Goal: Task Accomplishment & Management: Use online tool/utility

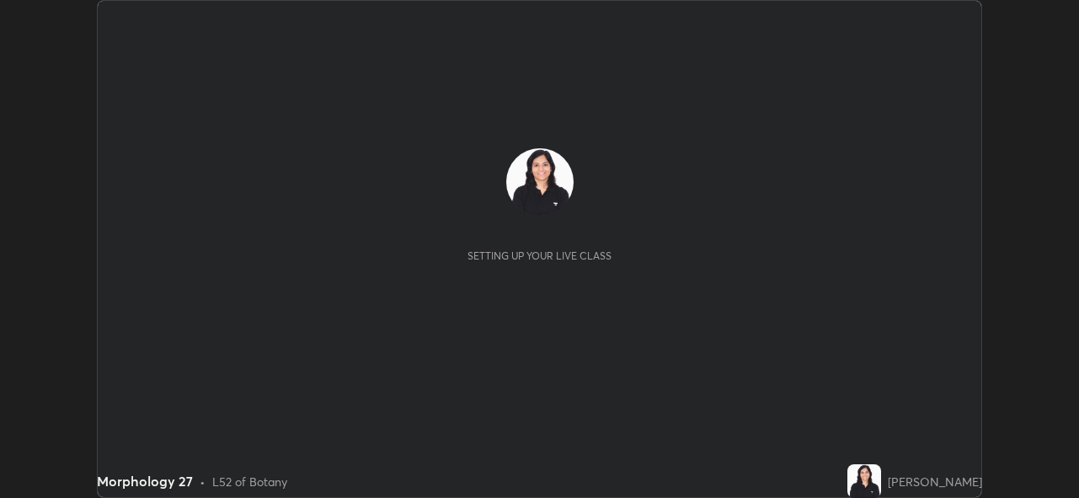
scroll to position [498, 1079]
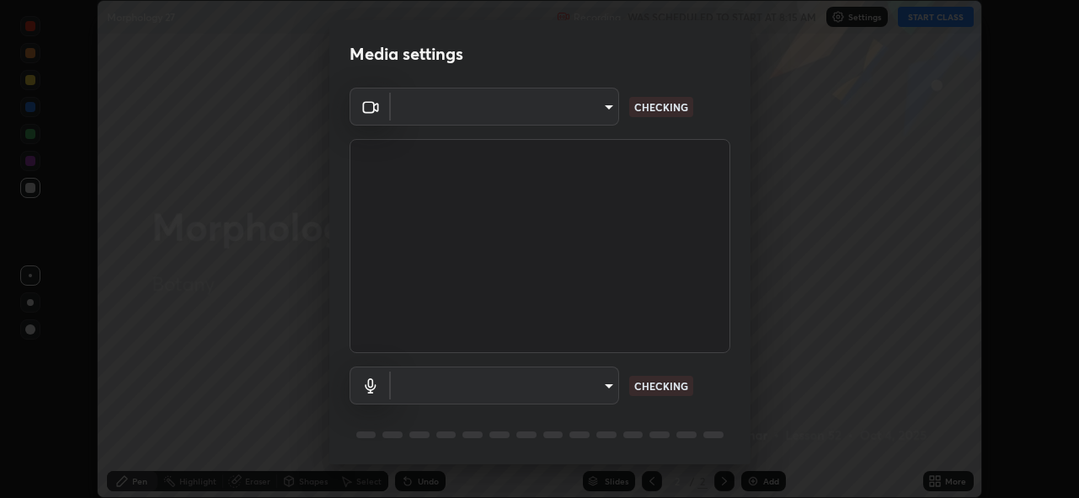
click at [601, 380] on body "Erase all Morphology 27 Recording WAS SCHEDULED TO START AT 8:15 AM Settings ST…" at bounding box center [539, 249] width 1079 height 498
type input "cf4cade584ede8fb560bca5df173c6e0c2fab346f0fe5c0e134d57ffae5dbcad"
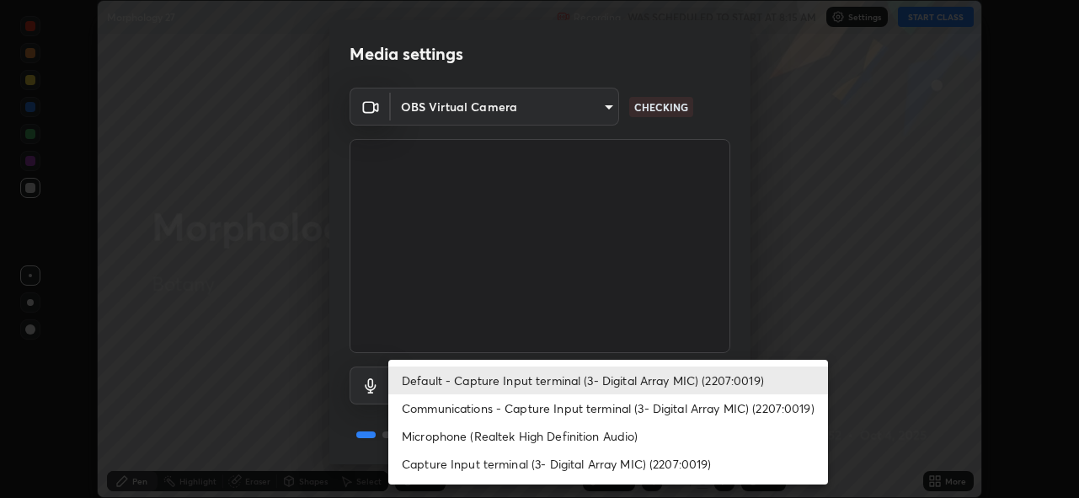
click at [606, 434] on li "Microphone (Realtek High Definition Audio)" at bounding box center [608, 436] width 440 height 28
type input "2c7ce03bf44361b7ba6d686ec062d0a68e8820996cf89e2862210030541b57e2"
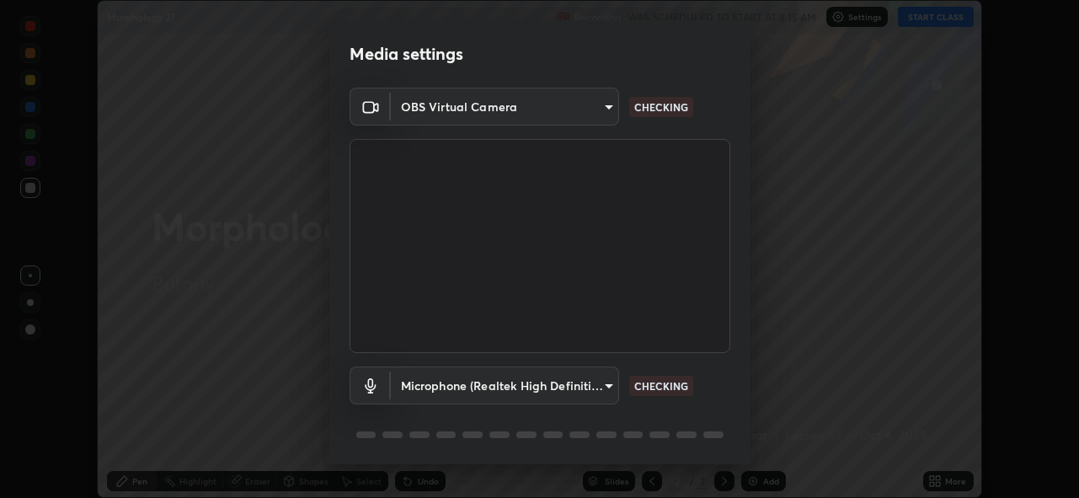
scroll to position [55, 0]
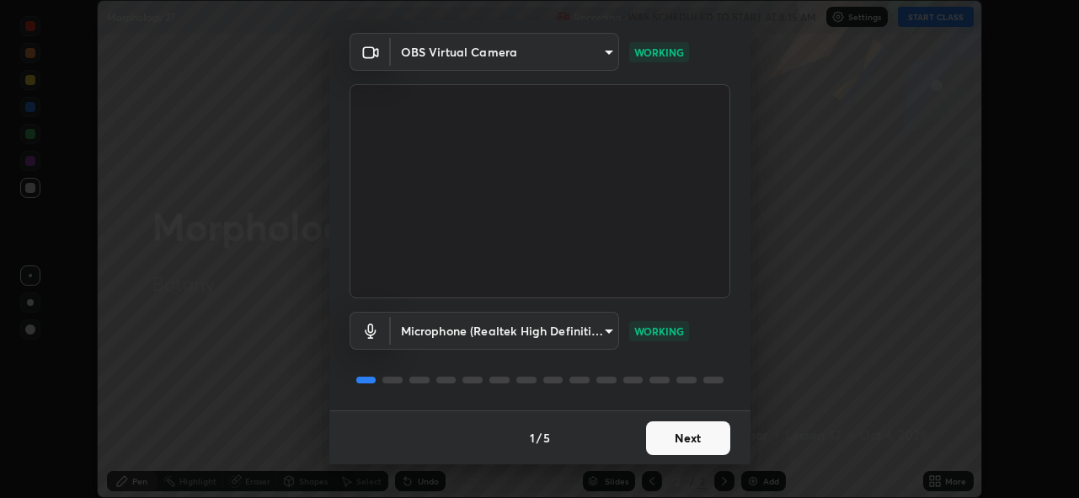
click at [704, 450] on button "Next" at bounding box center [688, 438] width 84 height 34
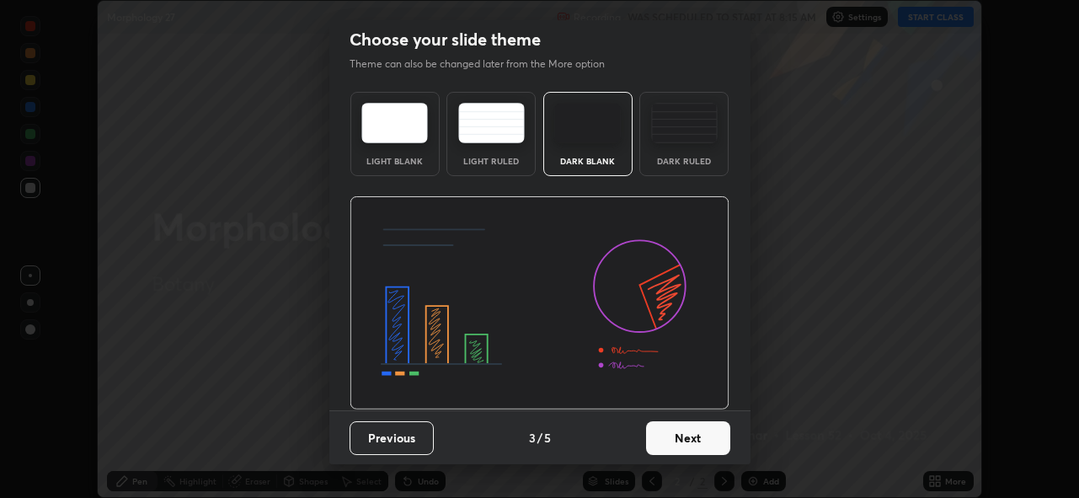
scroll to position [0, 0]
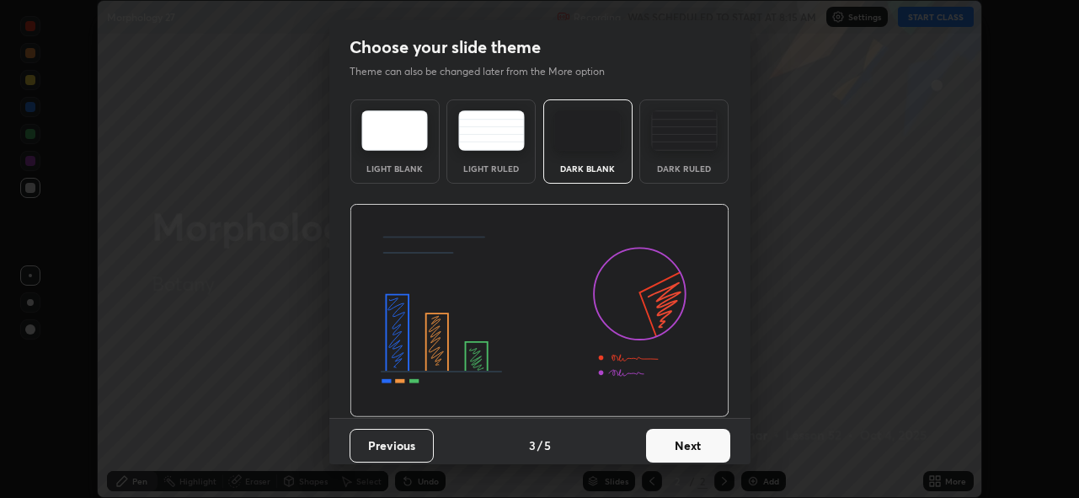
click at [712, 450] on button "Next" at bounding box center [688, 446] width 84 height 34
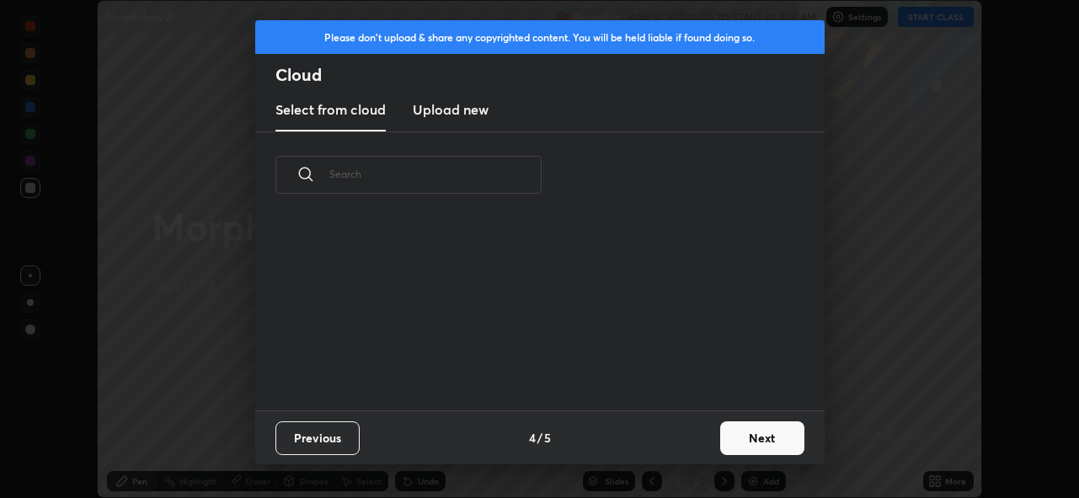
click at [723, 448] on button "Next" at bounding box center [762, 438] width 84 height 34
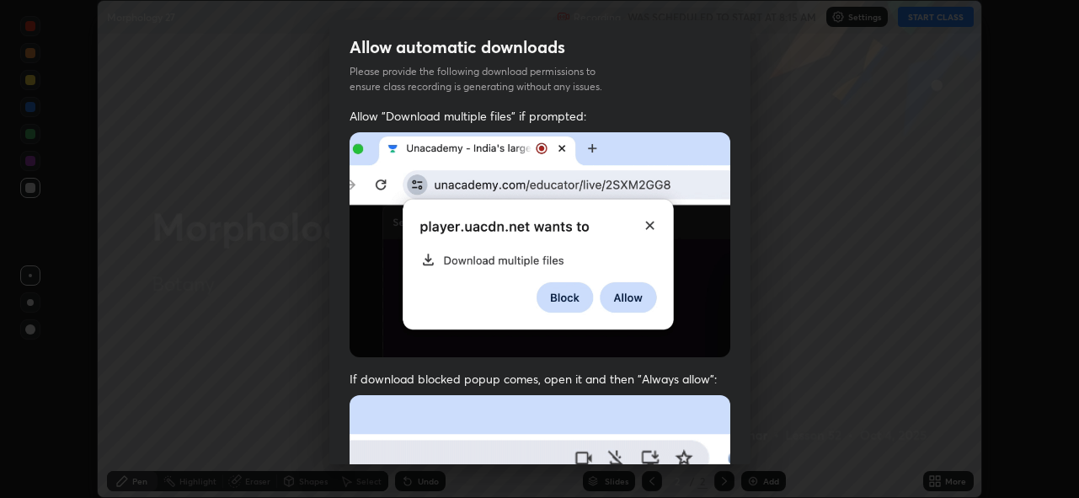
click at [702, 275] on img at bounding box center [539, 244] width 381 height 225
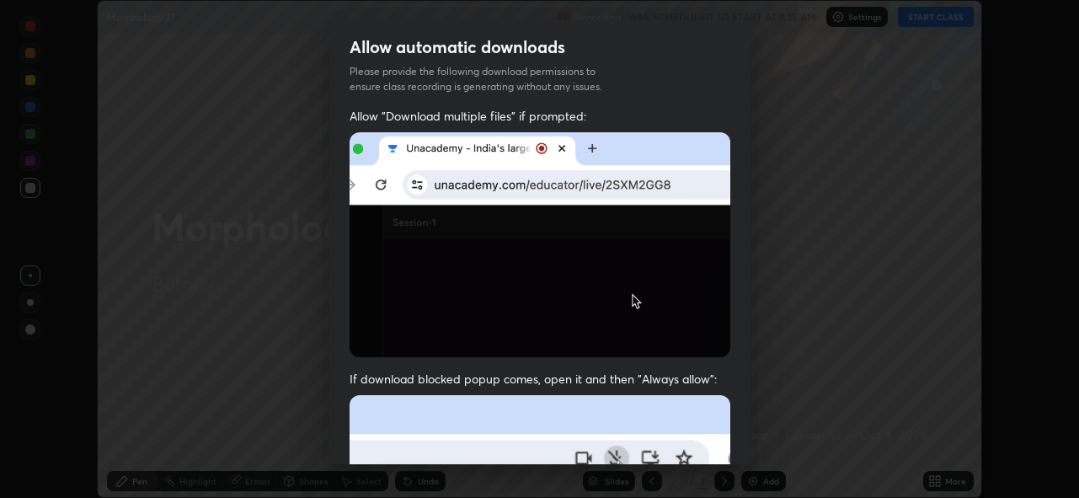
click at [707, 280] on img at bounding box center [539, 244] width 381 height 225
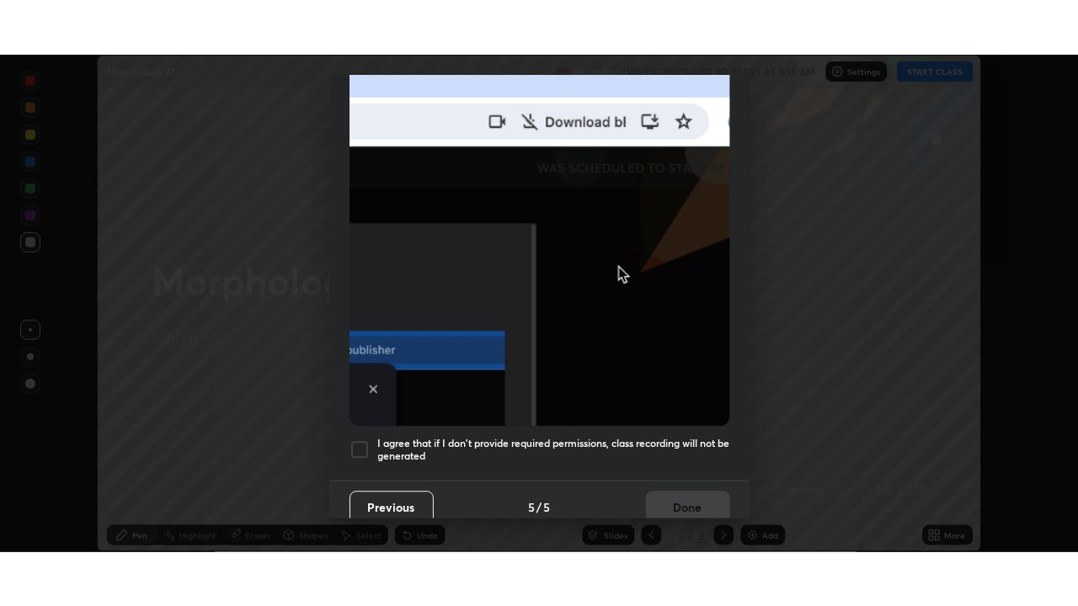
scroll to position [398, 0]
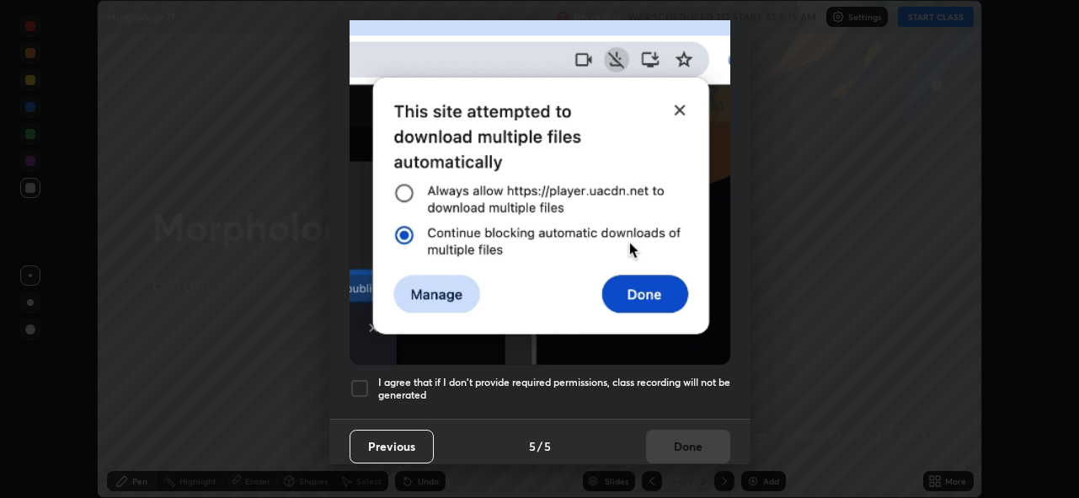
click at [682, 376] on h5 "I agree that if I don't provide required permissions, class recording will not …" at bounding box center [554, 389] width 352 height 26
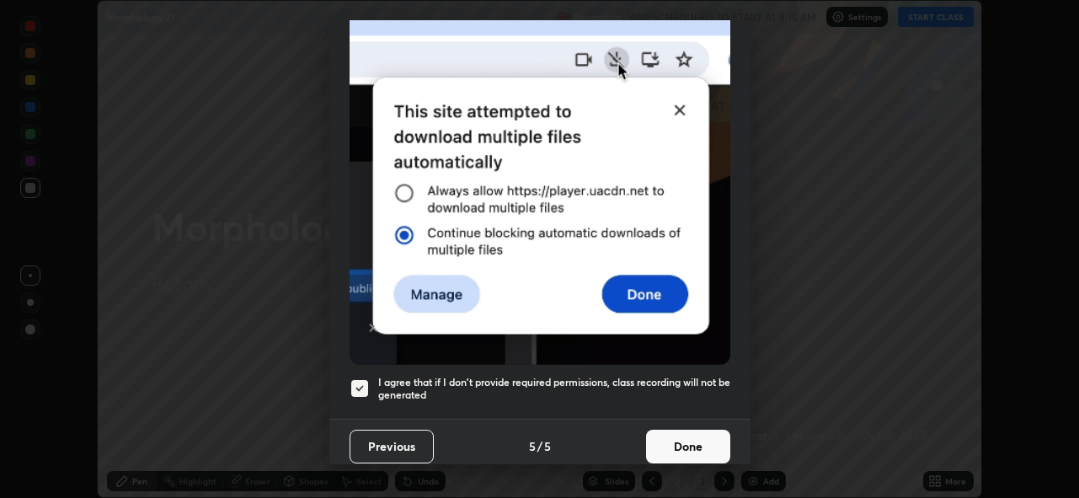
click at [696, 448] on button "Done" at bounding box center [688, 446] width 84 height 34
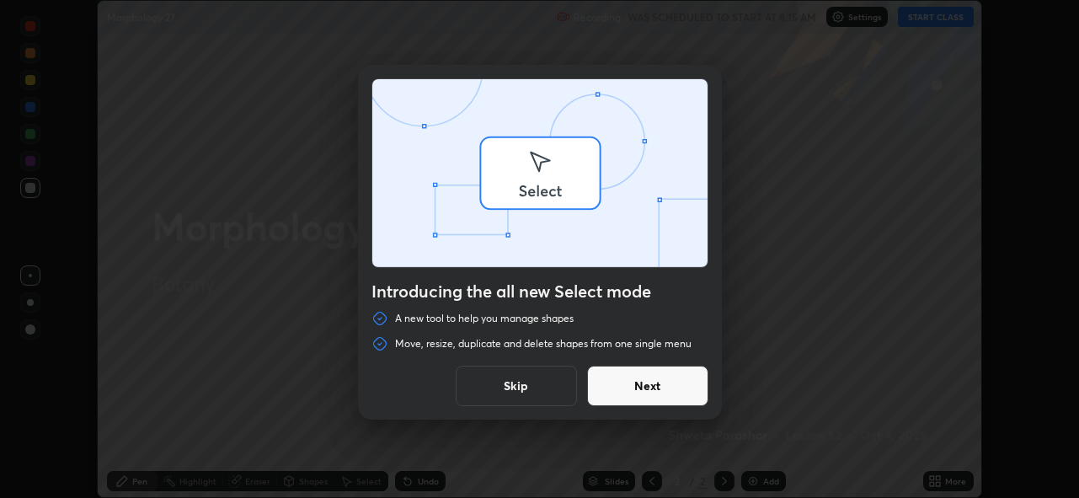
click at [936, 22] on div "Introducing the all new Select mode A new tool to help you manage shapes Move, …" at bounding box center [539, 249] width 1079 height 498
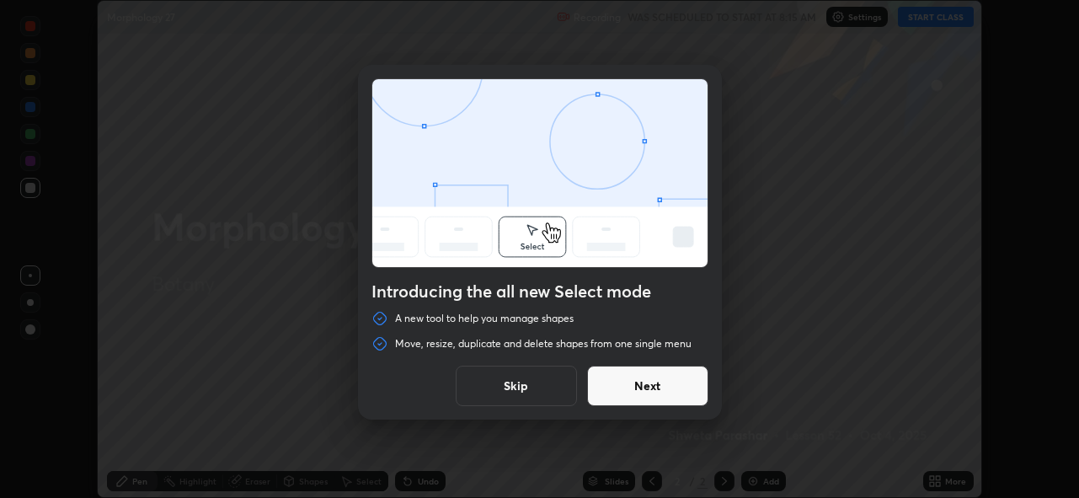
click at [556, 395] on button "Skip" at bounding box center [516, 385] width 121 height 40
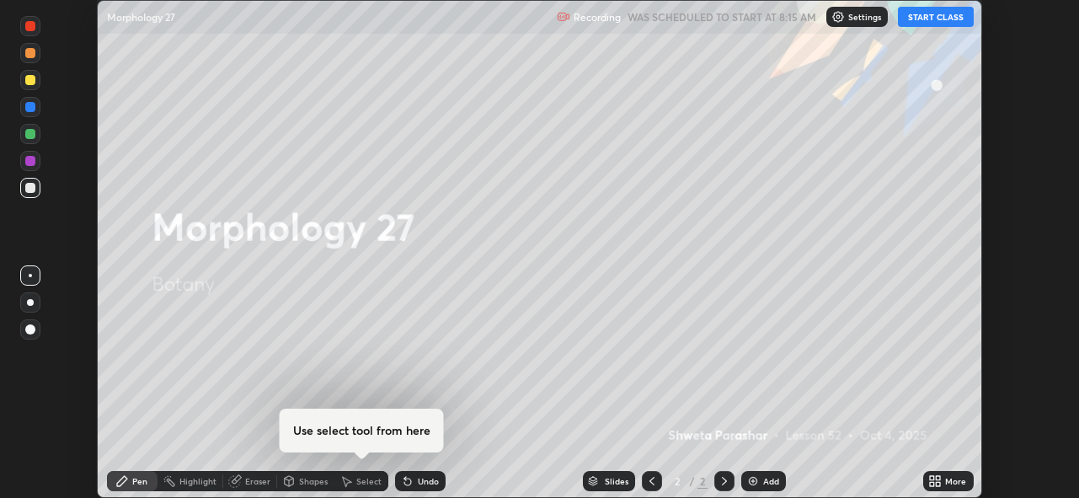
click at [940, 21] on button "START CLASS" at bounding box center [936, 17] width 76 height 20
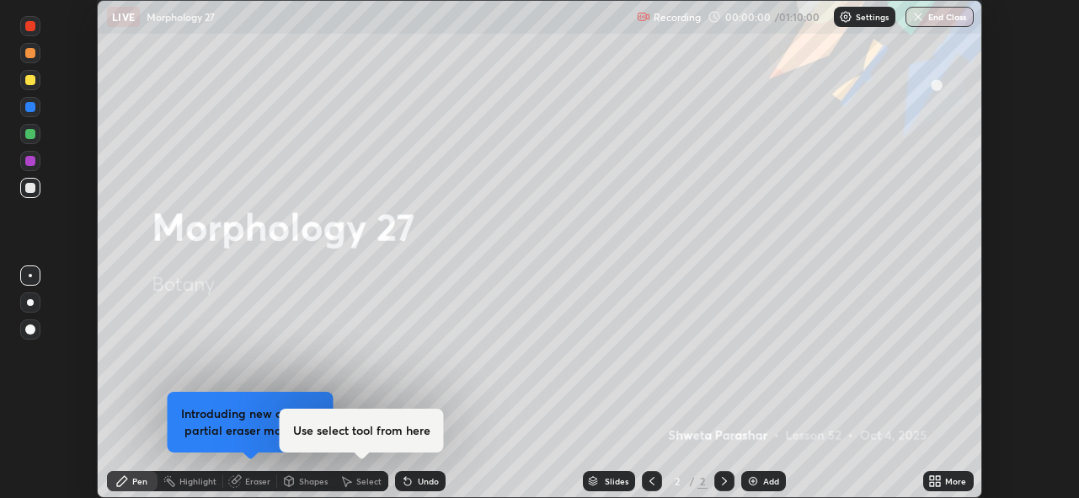
click at [939, 482] on icon at bounding box center [938, 484] width 4 height 4
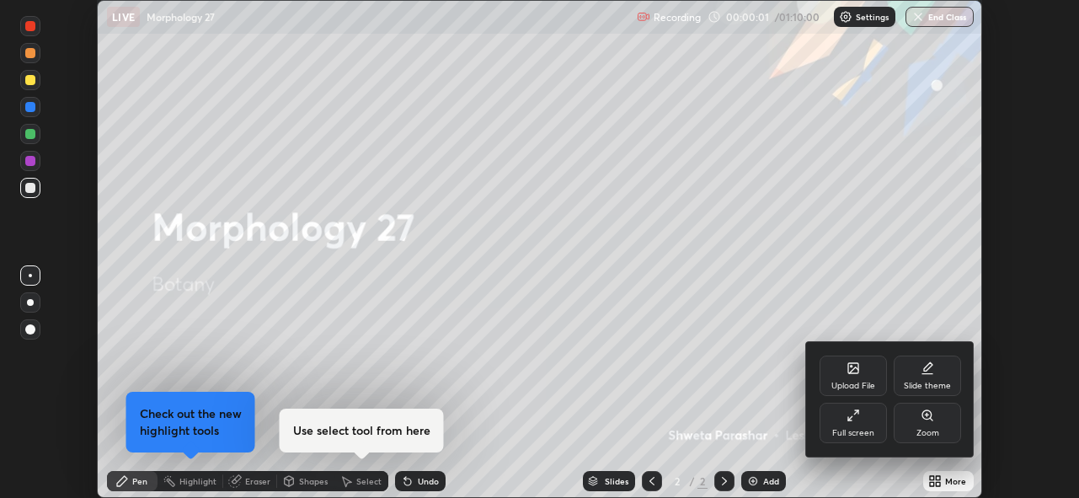
click at [869, 423] on div "Full screen" at bounding box center [852, 423] width 67 height 40
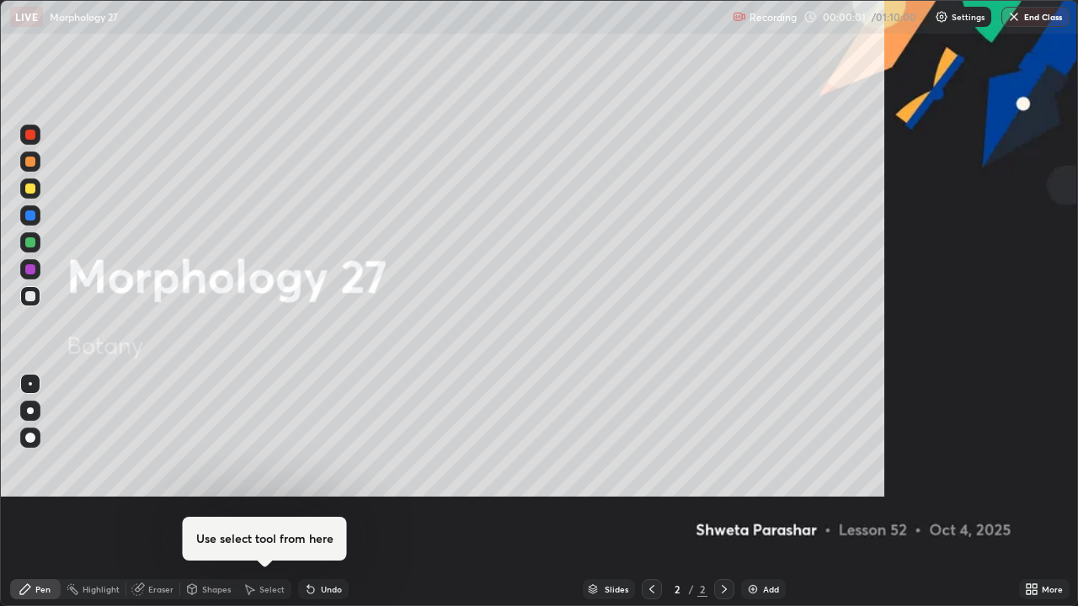
scroll to position [606, 1078]
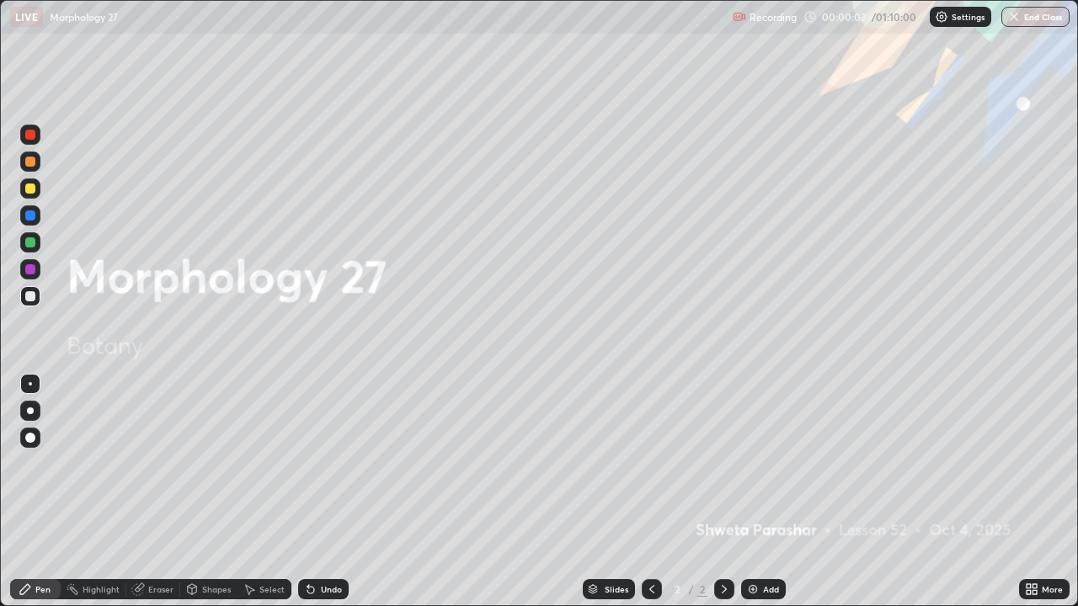
click at [767, 497] on div "Add" at bounding box center [771, 589] width 16 height 8
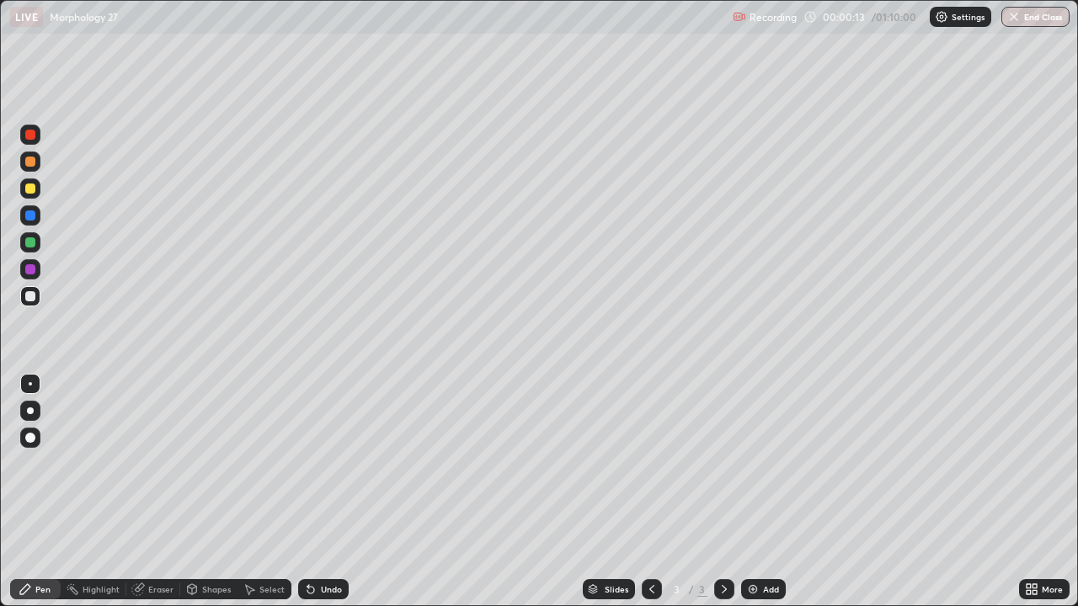
click at [28, 408] on div at bounding box center [30, 411] width 7 height 7
click at [259, 497] on div "Select" at bounding box center [271, 589] width 25 height 8
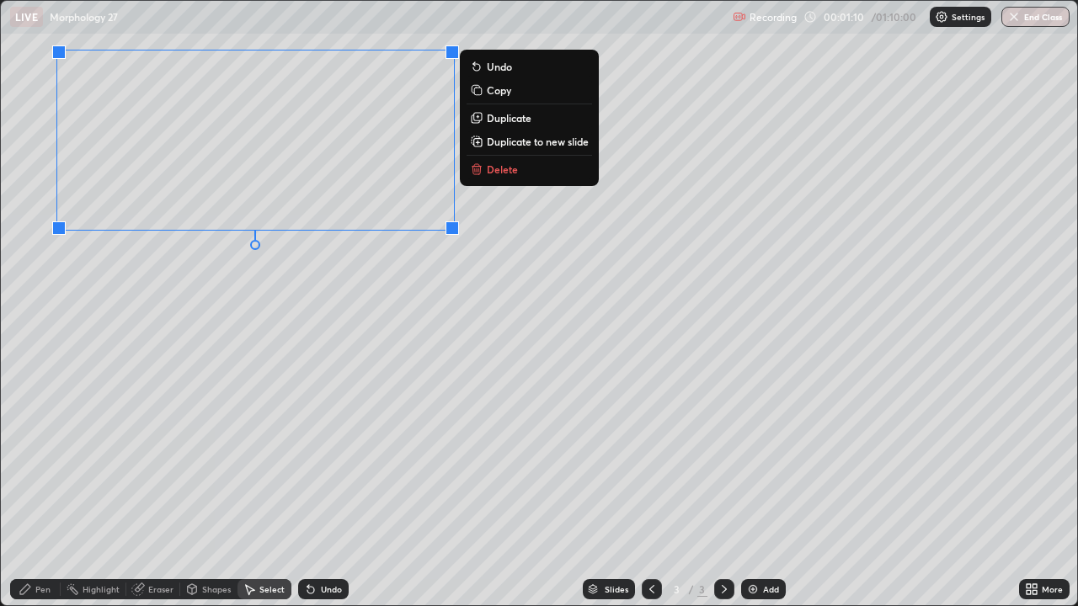
click at [211, 327] on div "0 ° Undo Copy Duplicate Duplicate to new slide Delete" at bounding box center [539, 303] width 1076 height 605
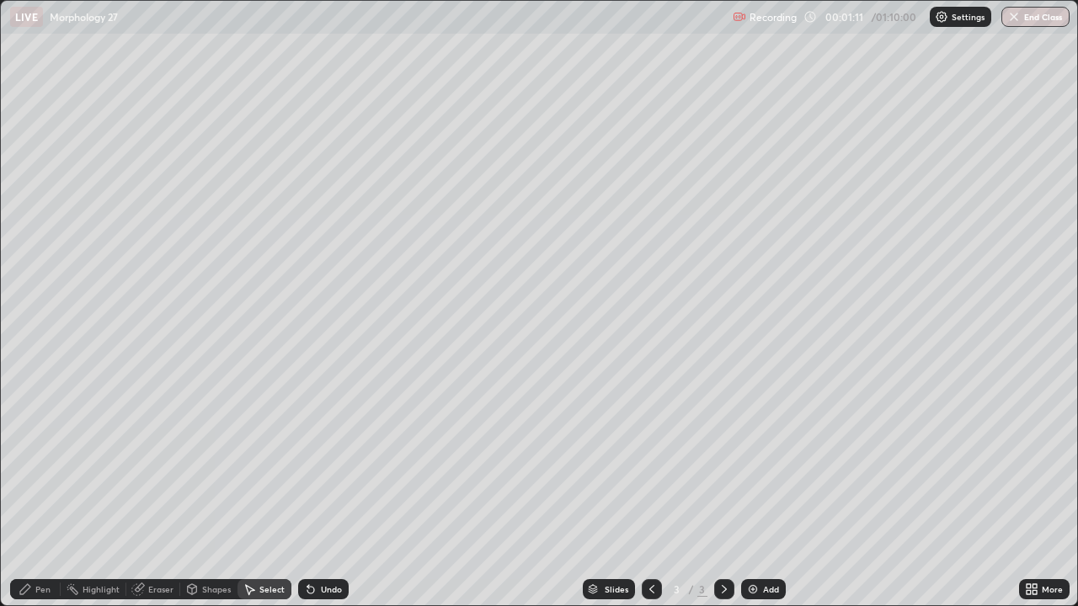
click at [40, 497] on div "Pen" at bounding box center [42, 589] width 15 height 8
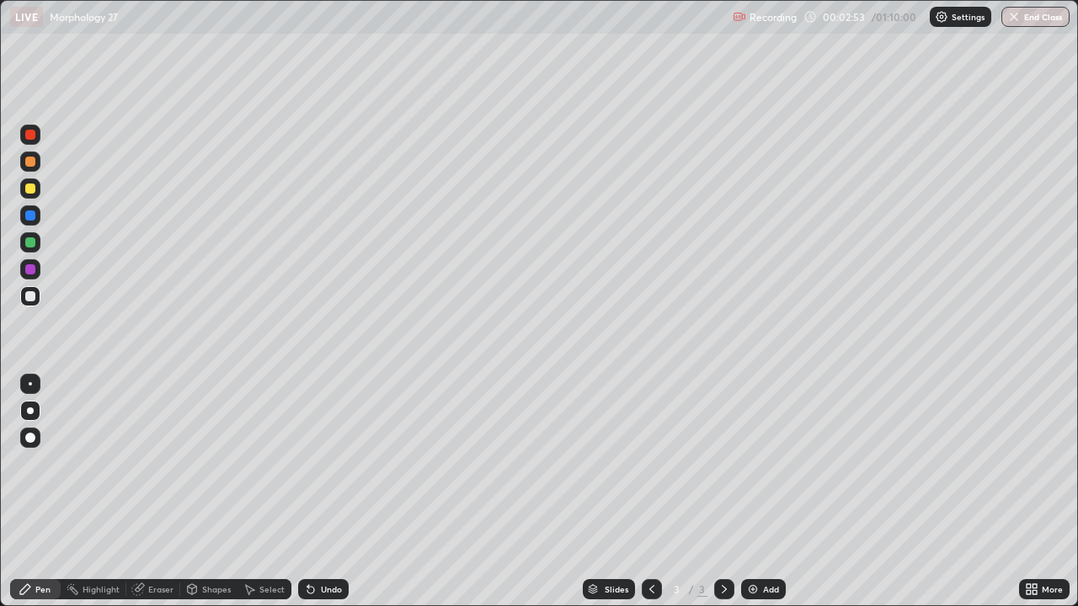
click at [314, 497] on icon at bounding box center [310, 589] width 13 height 13
click at [315, 497] on div "Undo" at bounding box center [323, 589] width 51 height 20
click at [314, 497] on icon at bounding box center [310, 589] width 13 height 13
click at [316, 497] on div "Undo" at bounding box center [323, 589] width 51 height 20
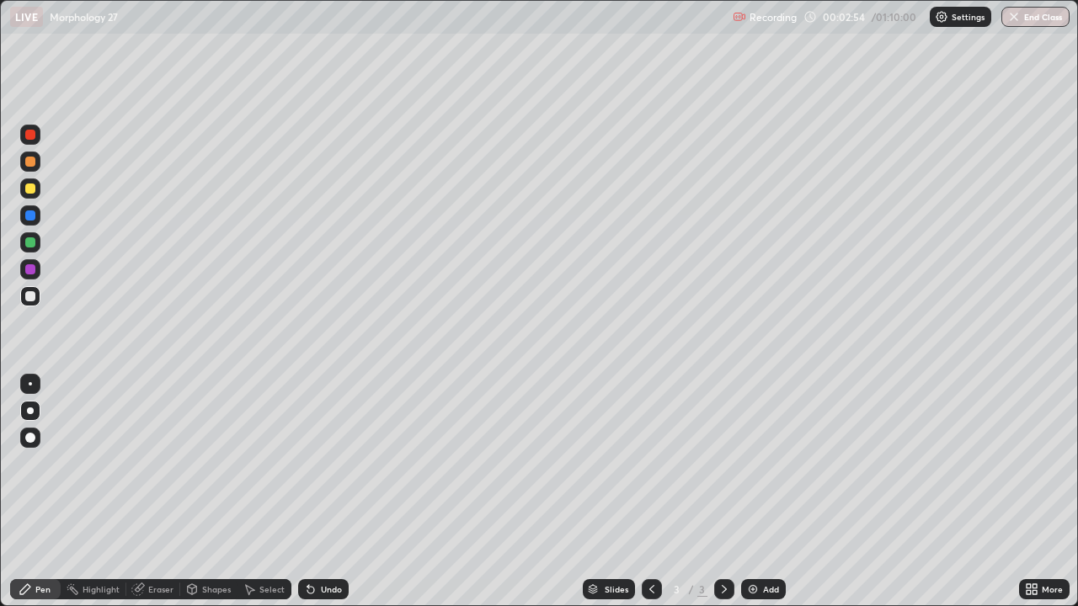
click at [317, 497] on div "Undo" at bounding box center [323, 589] width 51 height 20
click at [316, 497] on div "Undo" at bounding box center [323, 589] width 51 height 20
click at [318, 497] on div "Undo" at bounding box center [323, 589] width 51 height 20
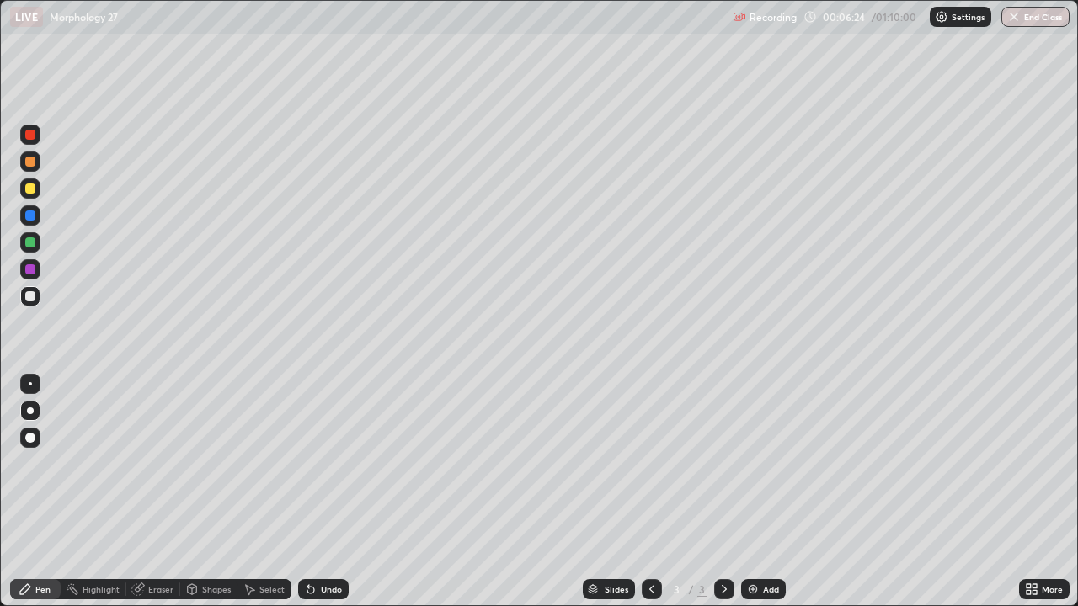
click at [264, 497] on div "Select" at bounding box center [264, 589] width 54 height 20
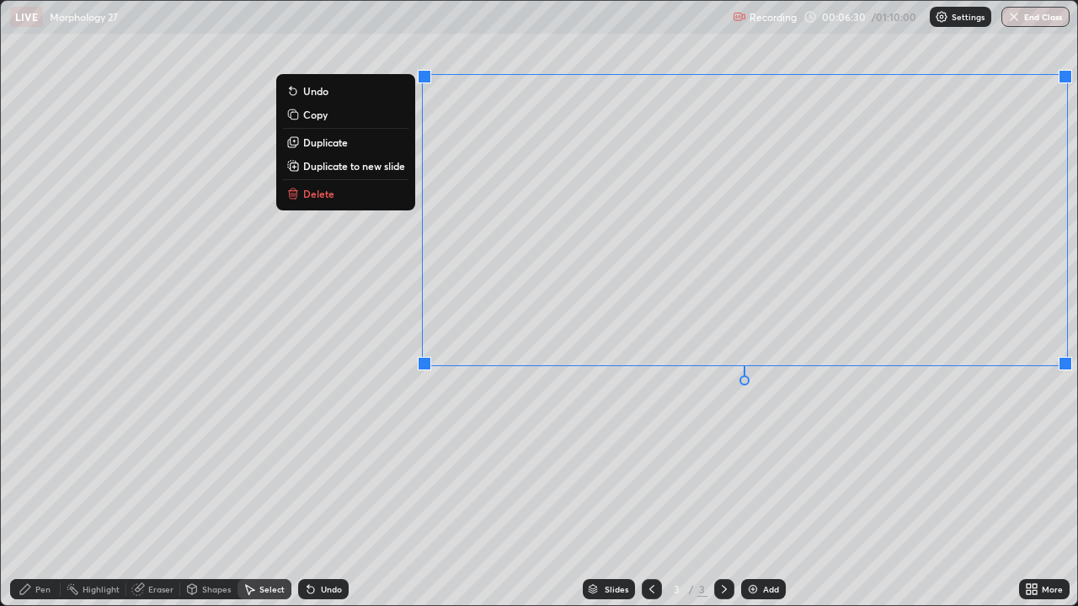
click at [600, 64] on div "0 ° Undo Copy Duplicate Duplicate to new slide Delete" at bounding box center [539, 303] width 1076 height 605
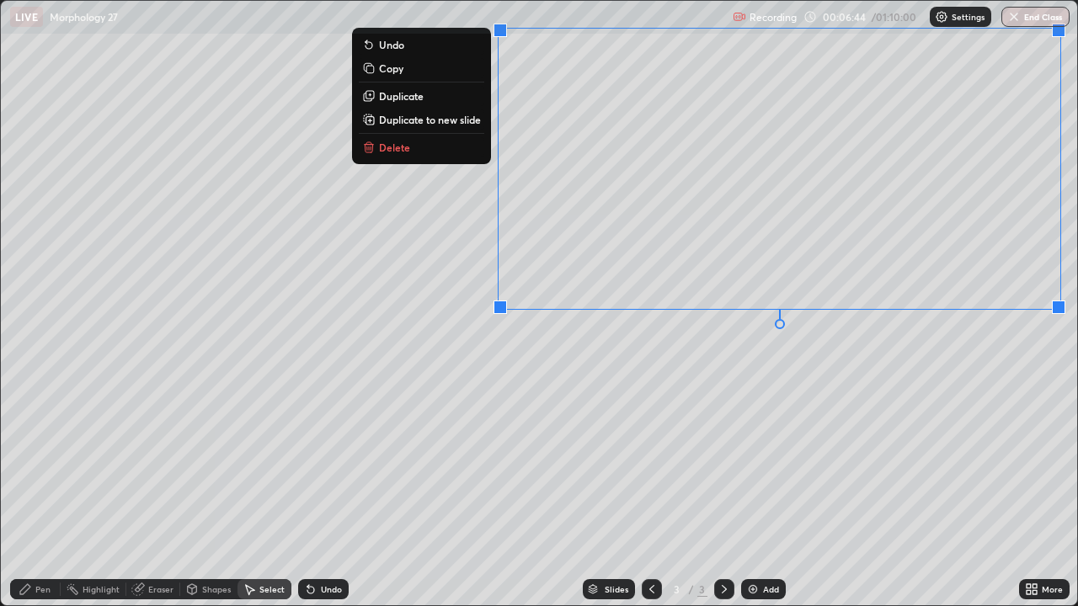
click at [713, 347] on div "0 ° Undo Copy Duplicate Duplicate to new slide Delete" at bounding box center [539, 303] width 1076 height 605
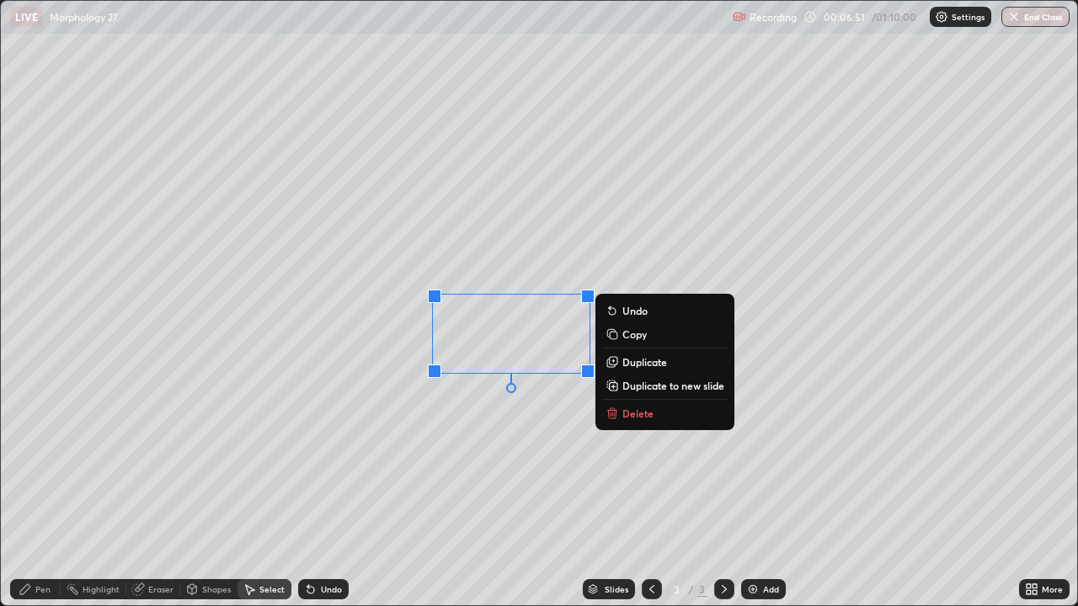
click at [874, 418] on div "0 ° Undo Copy Duplicate Duplicate to new slide Delete" at bounding box center [539, 303] width 1076 height 605
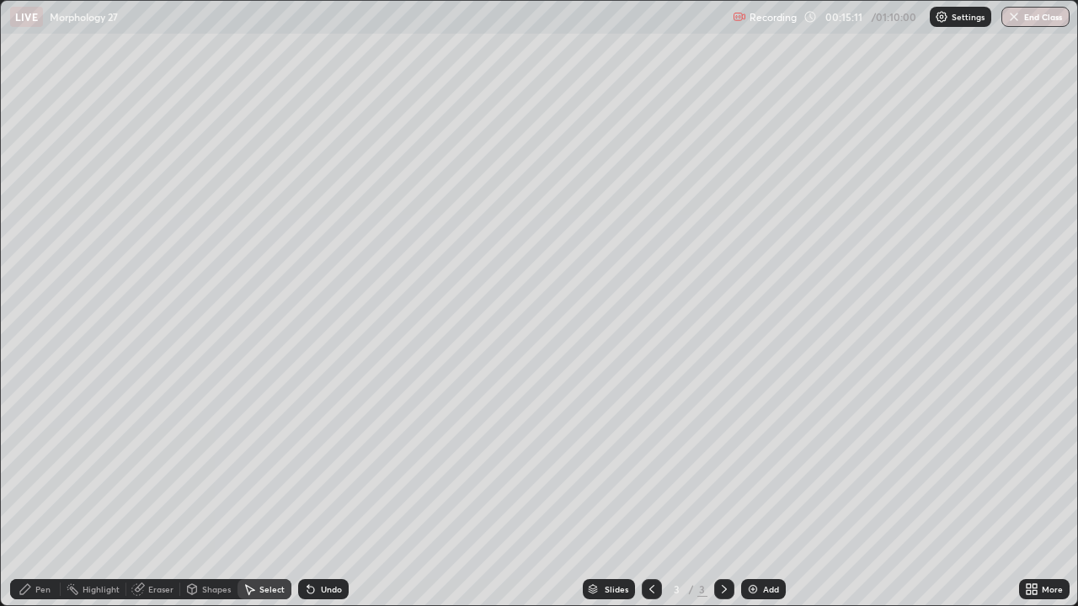
click at [763, 497] on div "Add" at bounding box center [771, 589] width 16 height 8
click at [45, 497] on div "Pen" at bounding box center [42, 589] width 15 height 8
